Goal: Task Accomplishment & Management: Use online tool/utility

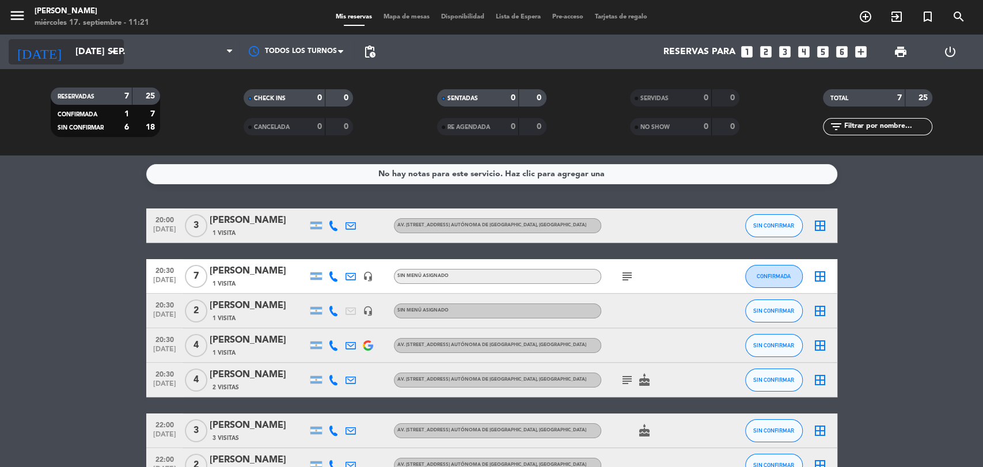
click at [111, 48] on icon "arrow_drop_down" at bounding box center [114, 52] width 14 height 14
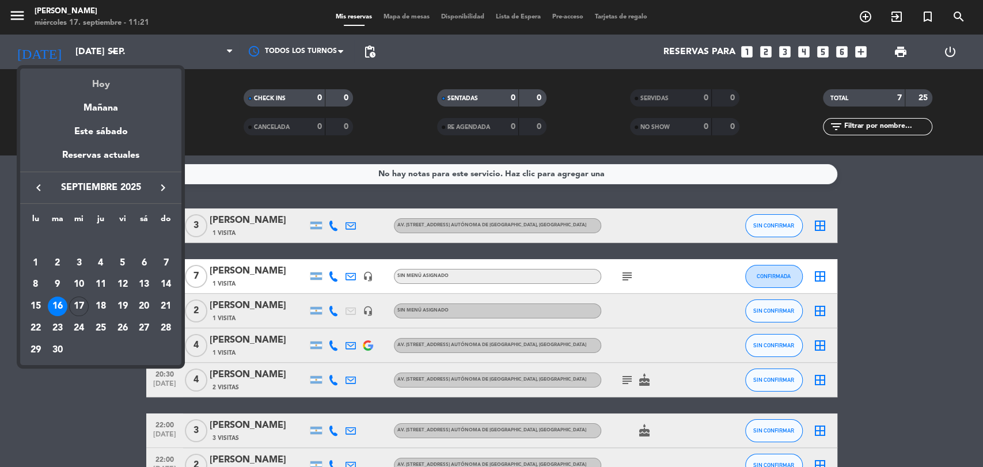
click at [108, 89] on div "Hoy" at bounding box center [100, 80] width 161 height 24
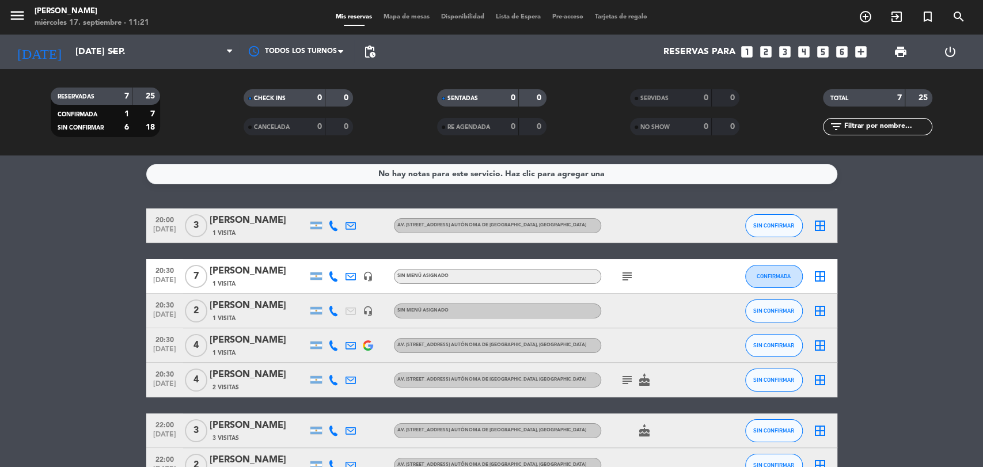
type input "mié. [DATE]"
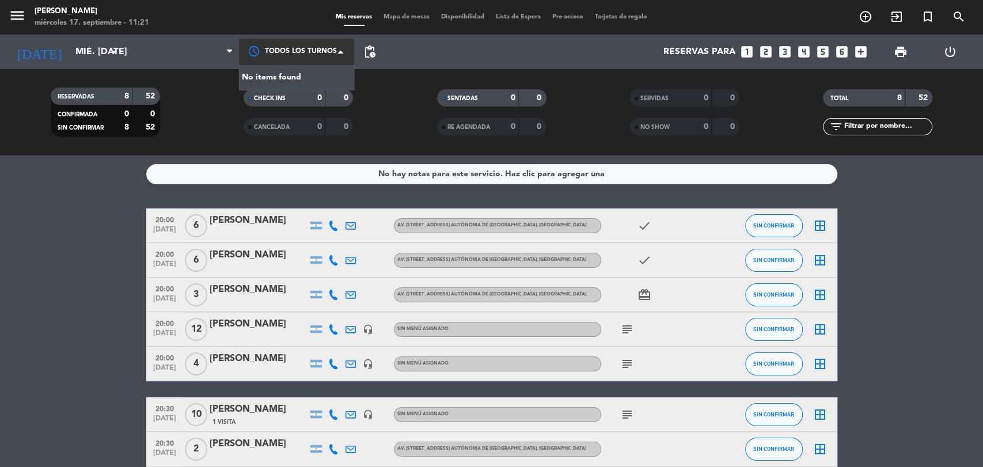
click at [341, 51] on span at bounding box center [344, 52] width 12 height 12
click at [304, 52] on div at bounding box center [296, 52] width 115 height 26
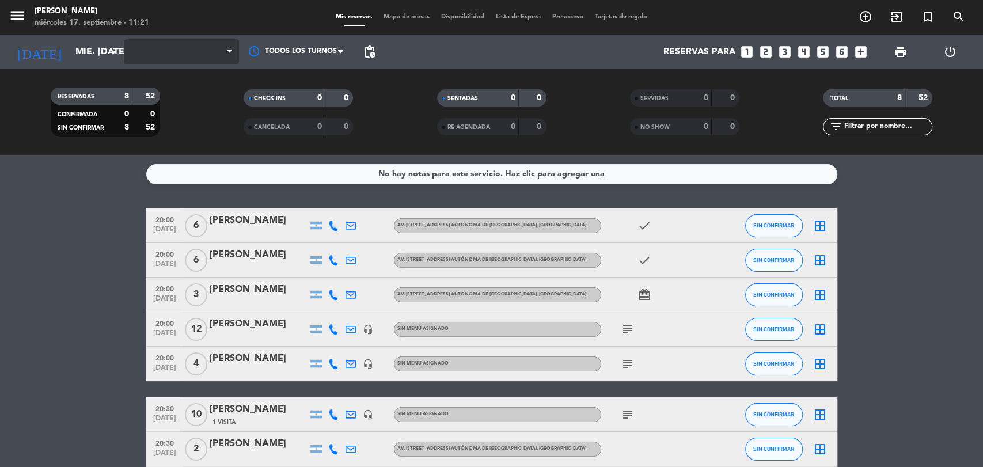
click at [225, 50] on span at bounding box center [181, 51] width 115 height 25
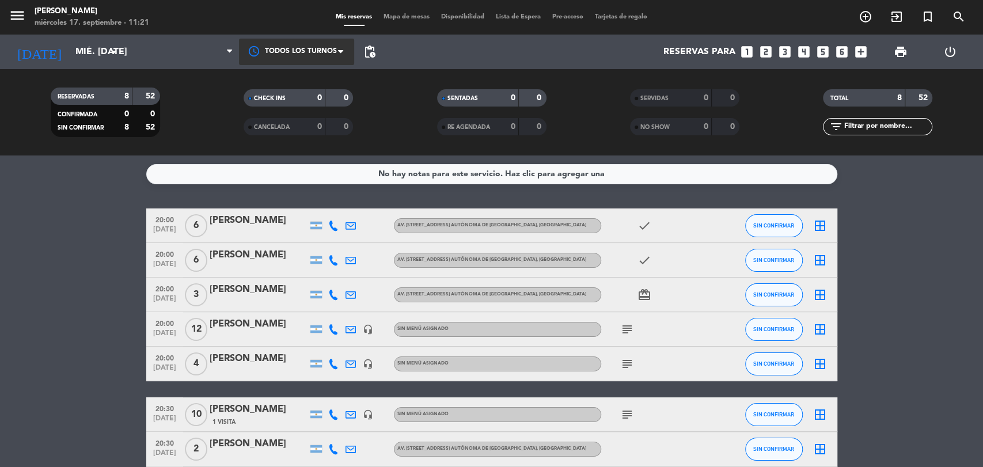
click at [341, 54] on span at bounding box center [344, 52] width 12 height 12
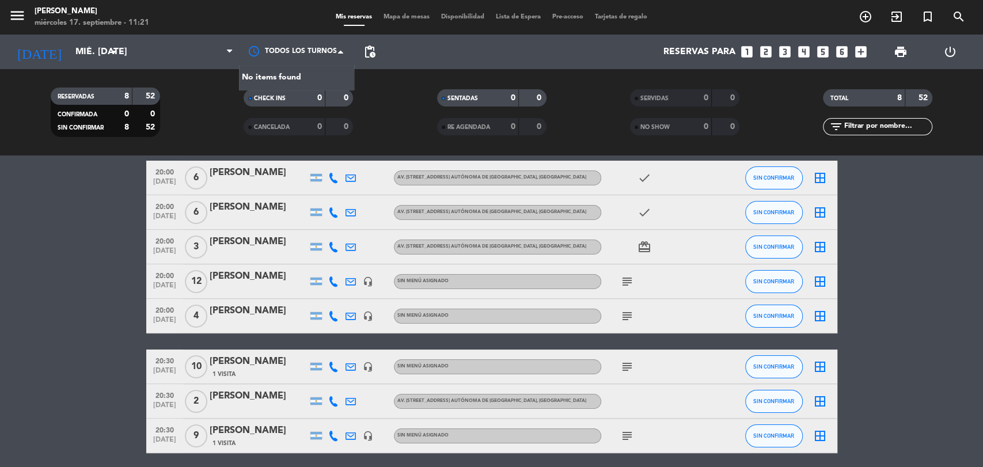
scroll to position [92, 0]
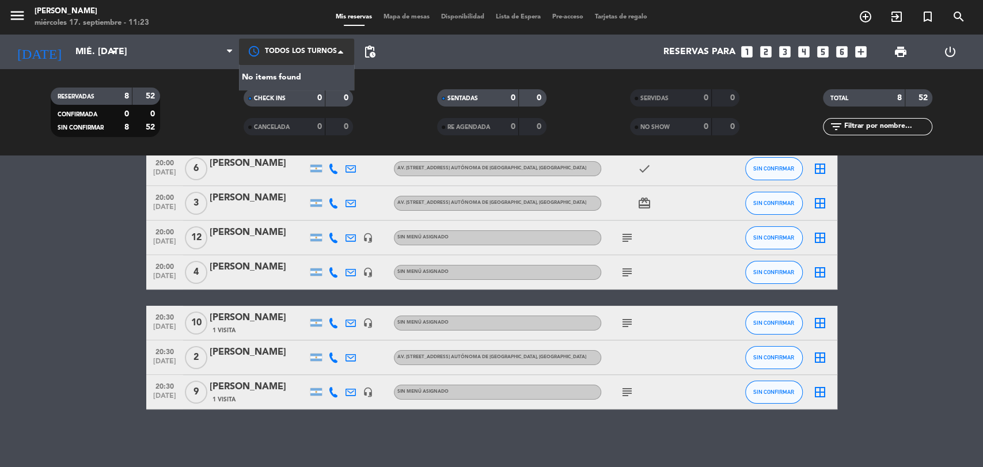
click at [255, 51] on div at bounding box center [296, 52] width 115 height 26
click at [278, 82] on div "No items found" at bounding box center [296, 77] width 115 height 25
click at [285, 75] on div "No items found" at bounding box center [296, 77] width 115 height 25
click at [336, 52] on div at bounding box center [296, 52] width 115 height 26
